Goal: Task Accomplishment & Management: Manage account settings

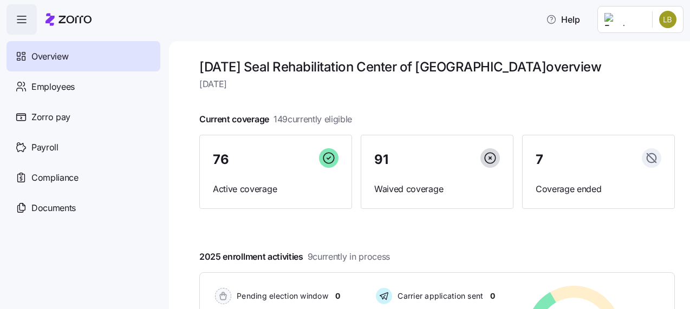
click at [68, 67] on div "Overview" at bounding box center [83, 56] width 154 height 30
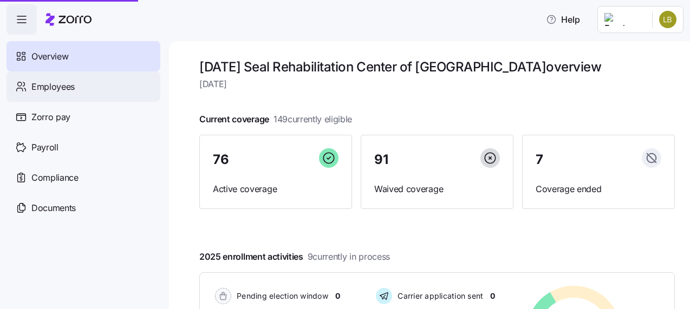
click at [66, 87] on span "Employees" at bounding box center [52, 87] width 43 height 14
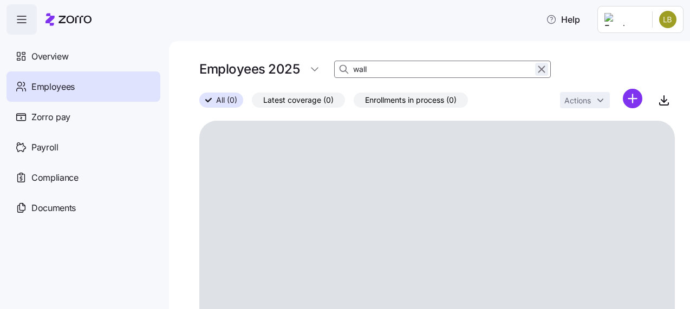
click at [545, 67] on icon "button" at bounding box center [542, 69] width 12 height 13
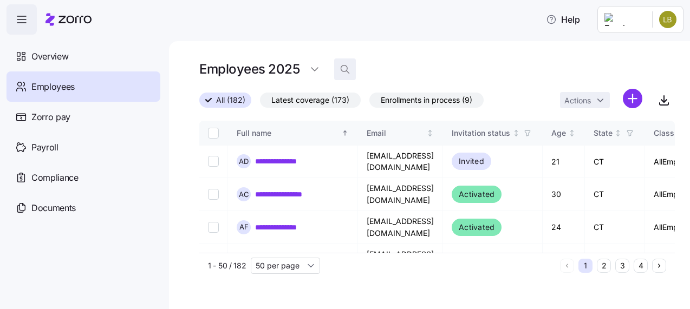
click at [343, 69] on icon "button" at bounding box center [345, 69] width 11 height 11
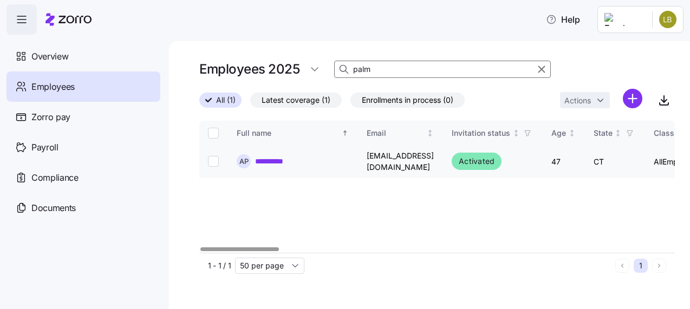
type input "palm"
click at [216, 157] on input "Select record 1" at bounding box center [213, 161] width 11 height 11
checkbox input "true"
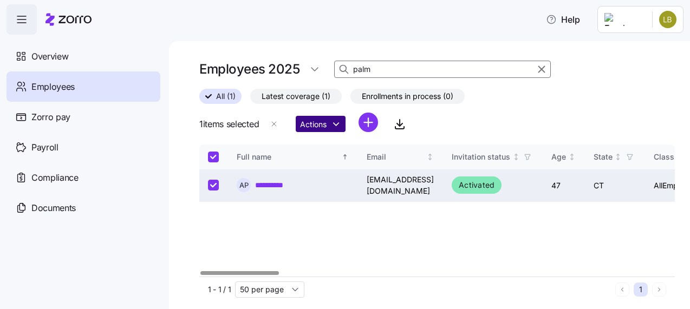
click at [340, 121] on html "**********" at bounding box center [345, 151] width 690 height 303
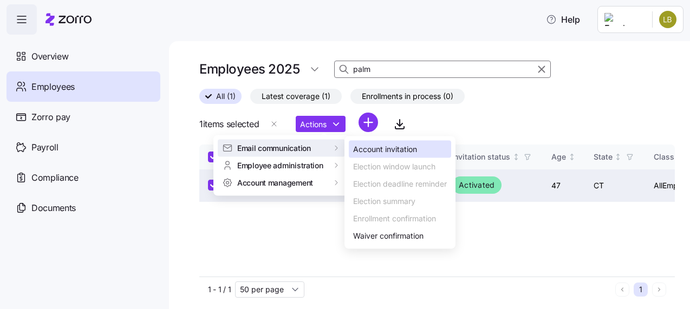
click at [388, 147] on div "Account invitation" at bounding box center [385, 150] width 64 height 12
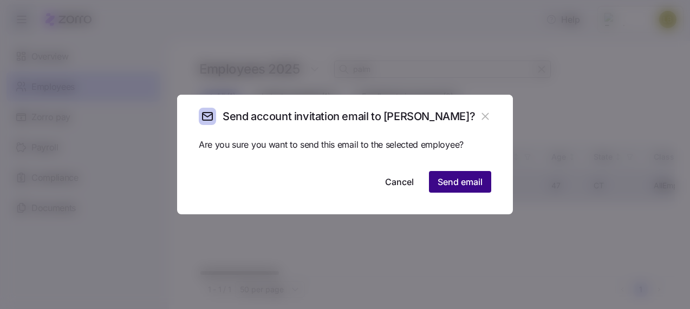
click at [458, 186] on span "Send email" at bounding box center [460, 181] width 45 height 13
